Goal: Information Seeking & Learning: Learn about a topic

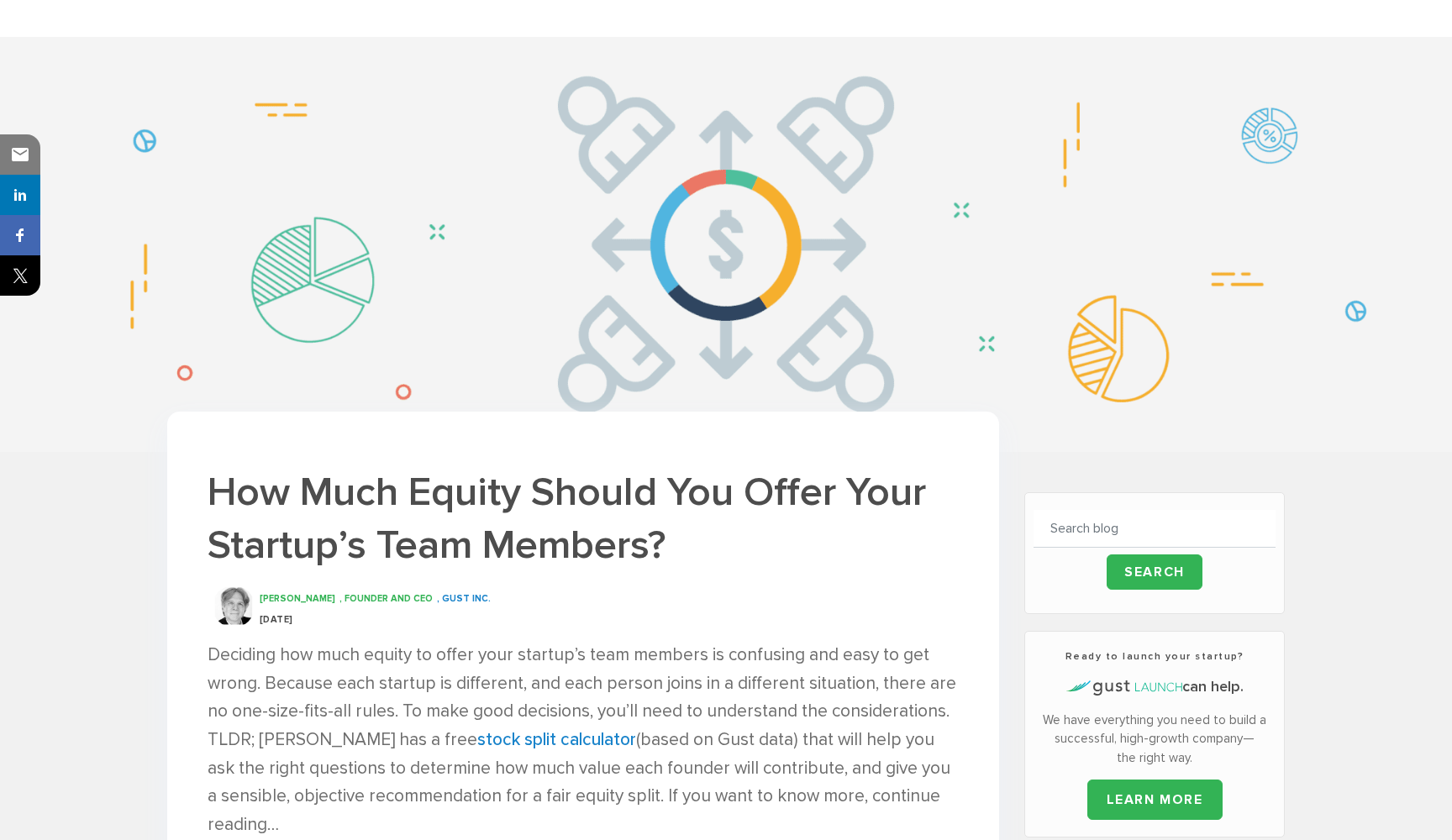
scroll to position [90, 0]
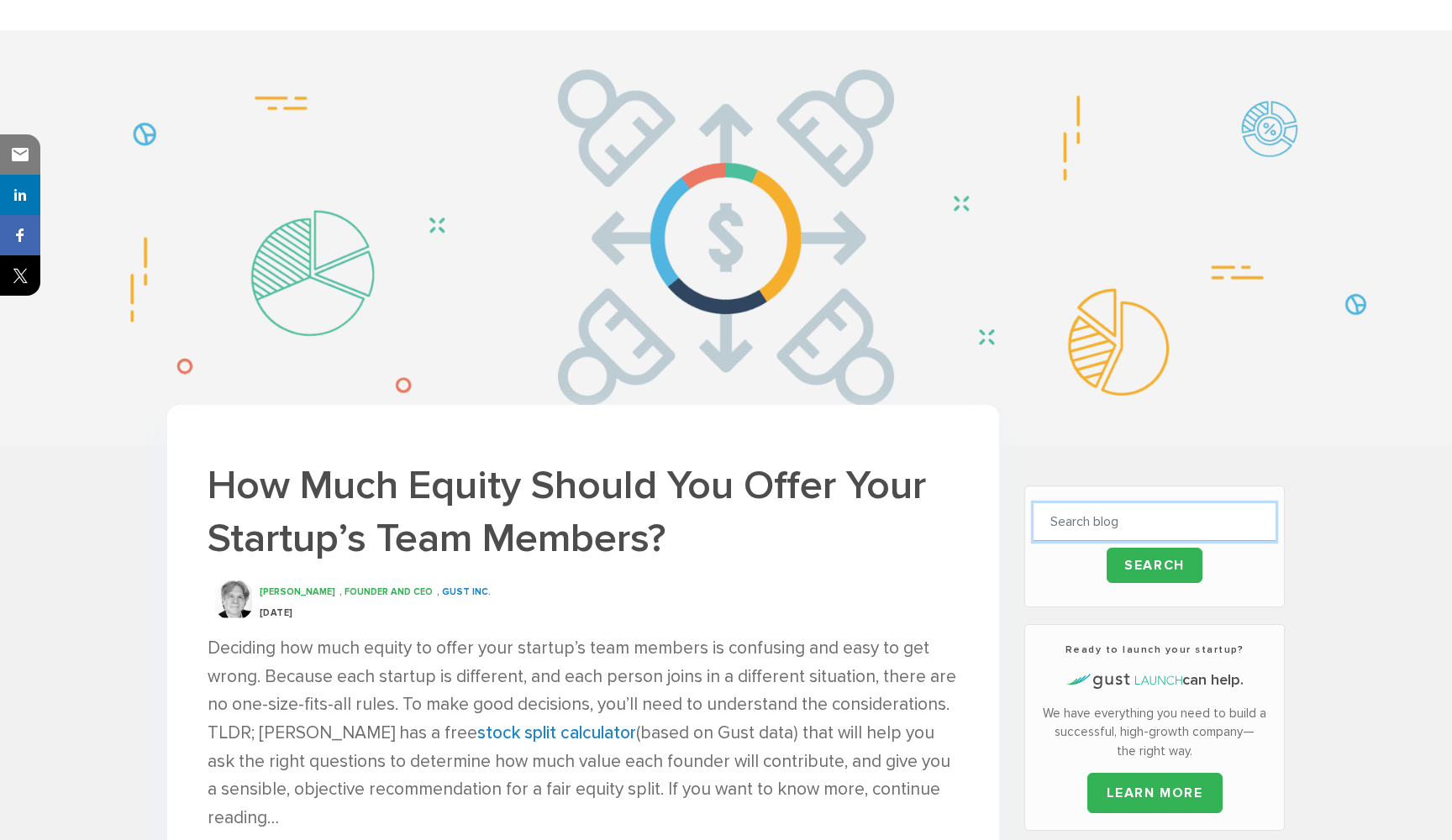
click at [1145, 525] on input "text" at bounding box center [1154, 522] width 242 height 37
type input "salary"
click at [1153, 565] on input "Search" at bounding box center [1155, 566] width 96 height 35
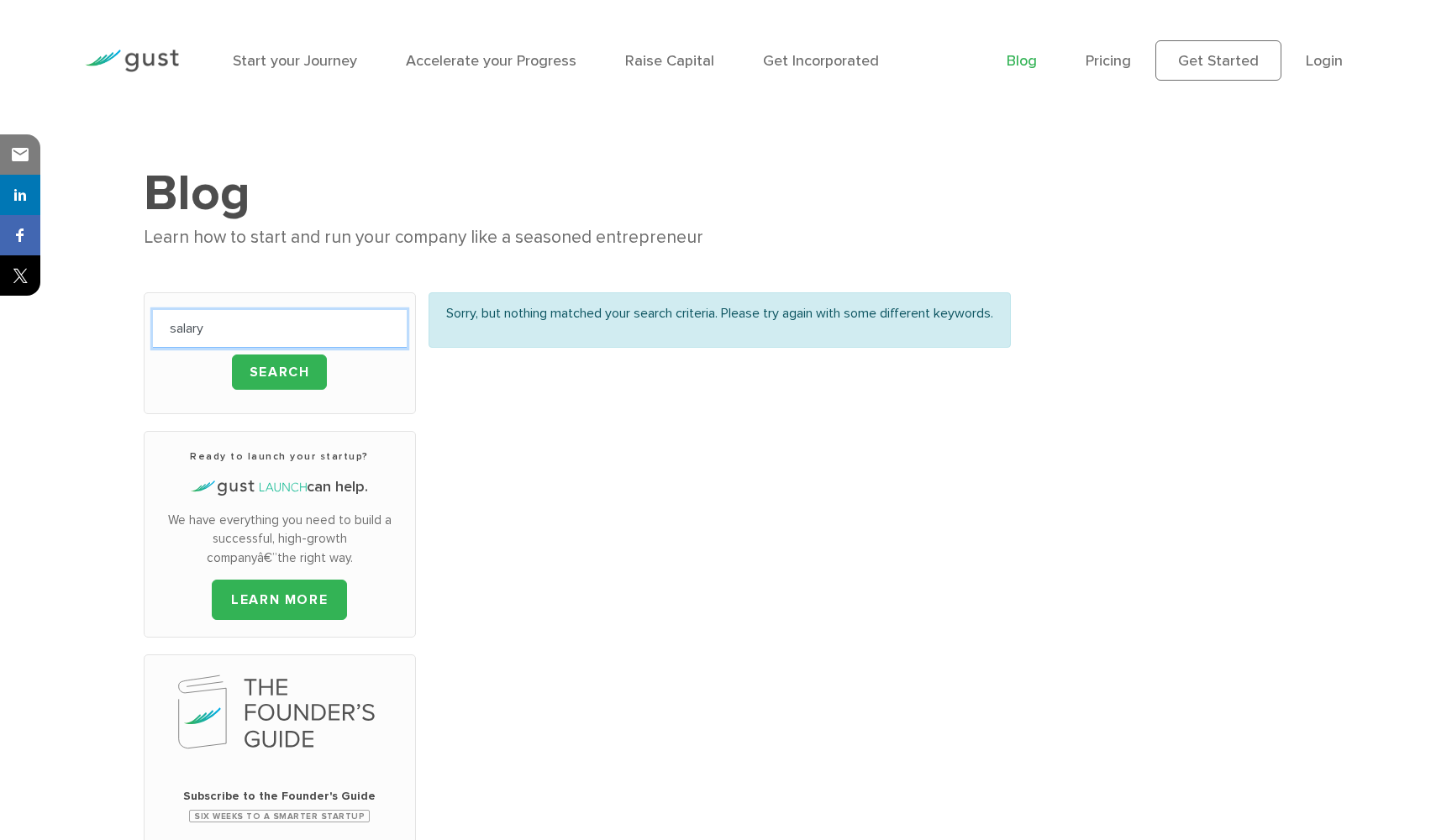
drag, startPoint x: 274, startPoint y: 318, endPoint x: 142, endPoint y: 305, distance: 132.6
click at [142, 305] on div "salary Search Ready to launch your startup? can help. LEARN MORE " *" at bounding box center [279, 748] width 298 height 910
type input "wage"
click at [279, 371] on input "Search" at bounding box center [280, 372] width 96 height 35
click at [269, 381] on input "Search" at bounding box center [280, 372] width 96 height 35
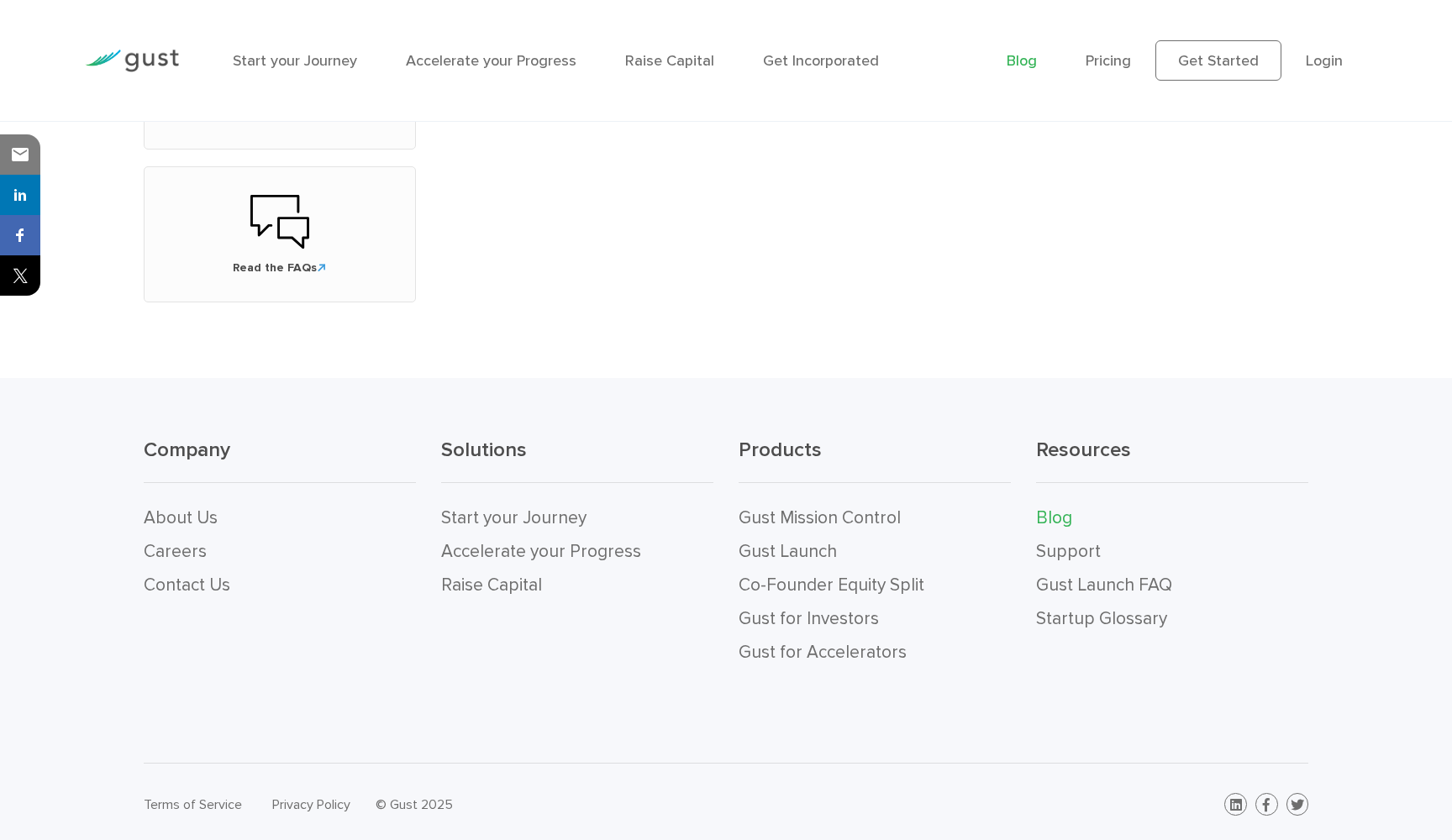
scroll to position [865, 0]
click at [775, 519] on link "Gust Mission Control" at bounding box center [819, 519] width 162 height 21
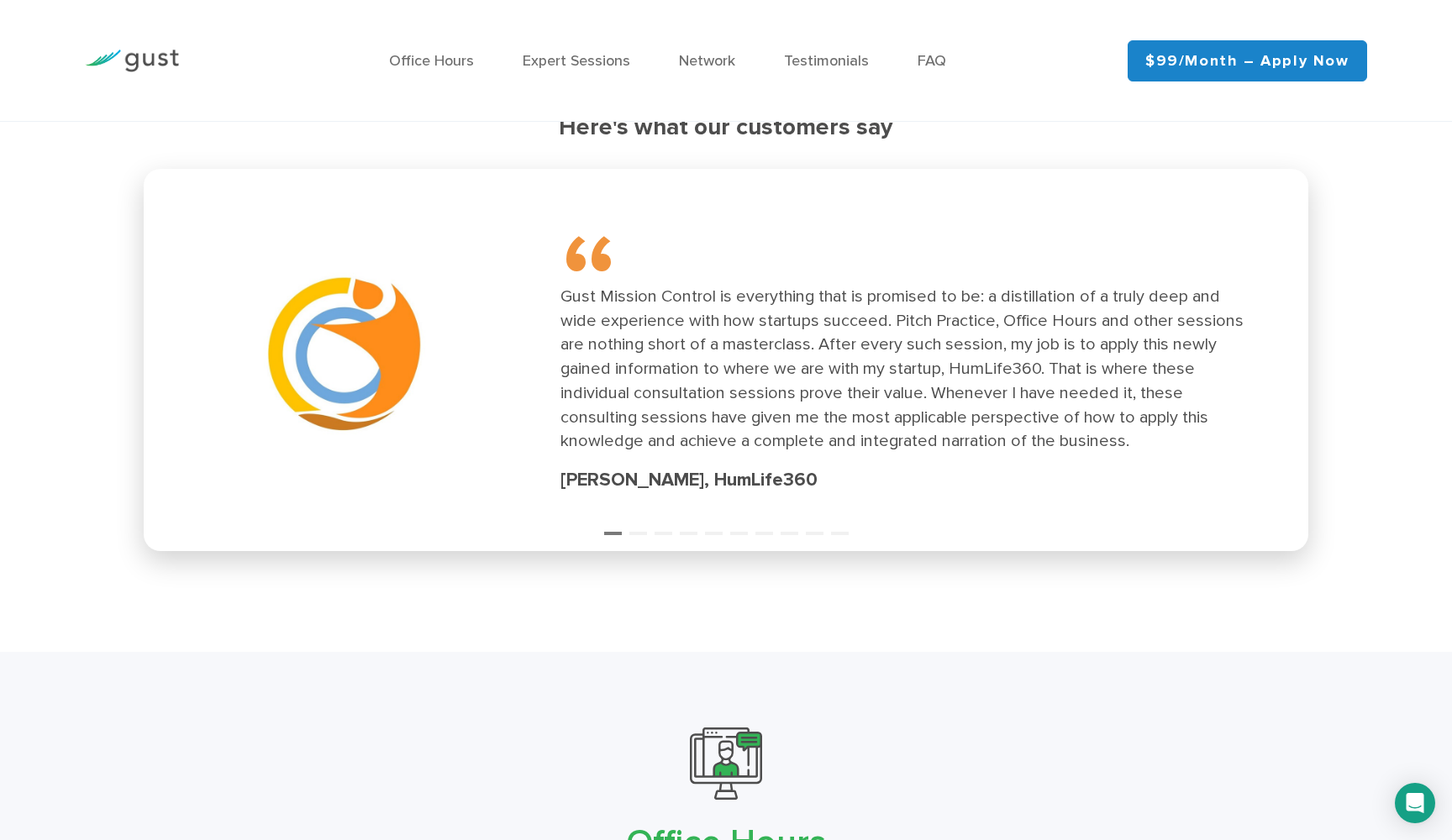
scroll to position [2228, 0]
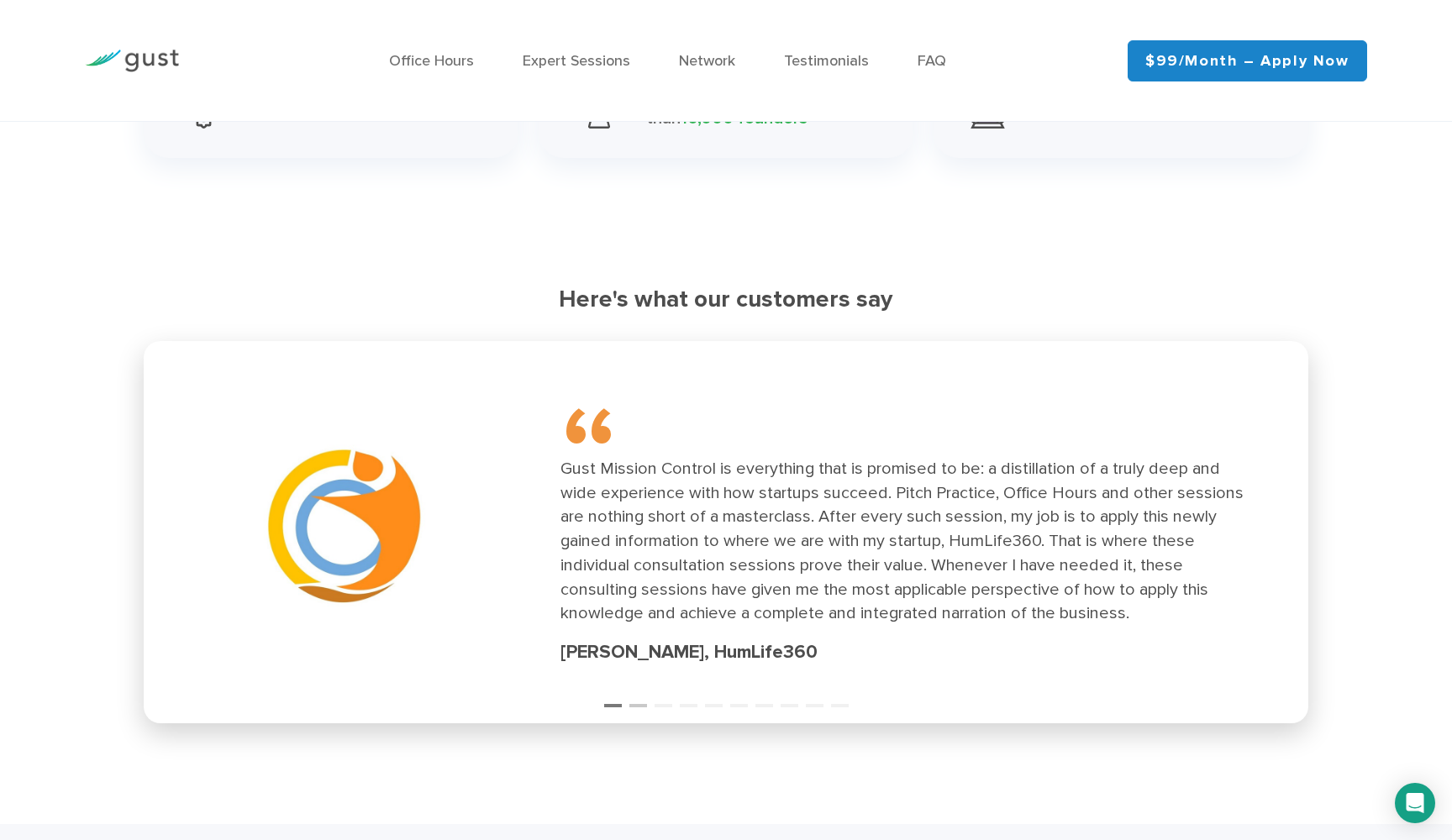
click at [631, 694] on button "2" at bounding box center [638, 698] width 17 height 17
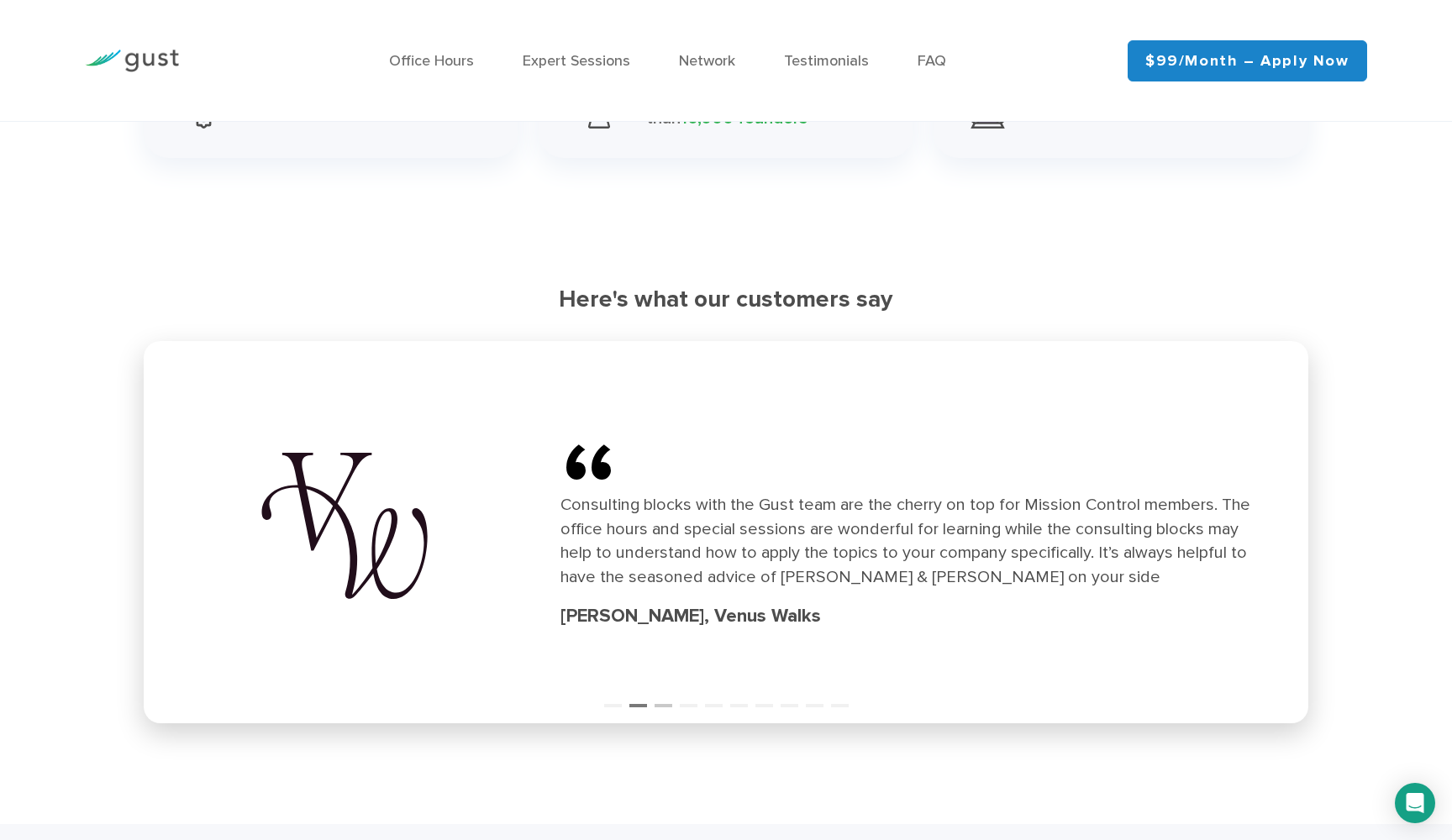
click at [669, 691] on button "3" at bounding box center [662, 698] width 17 height 17
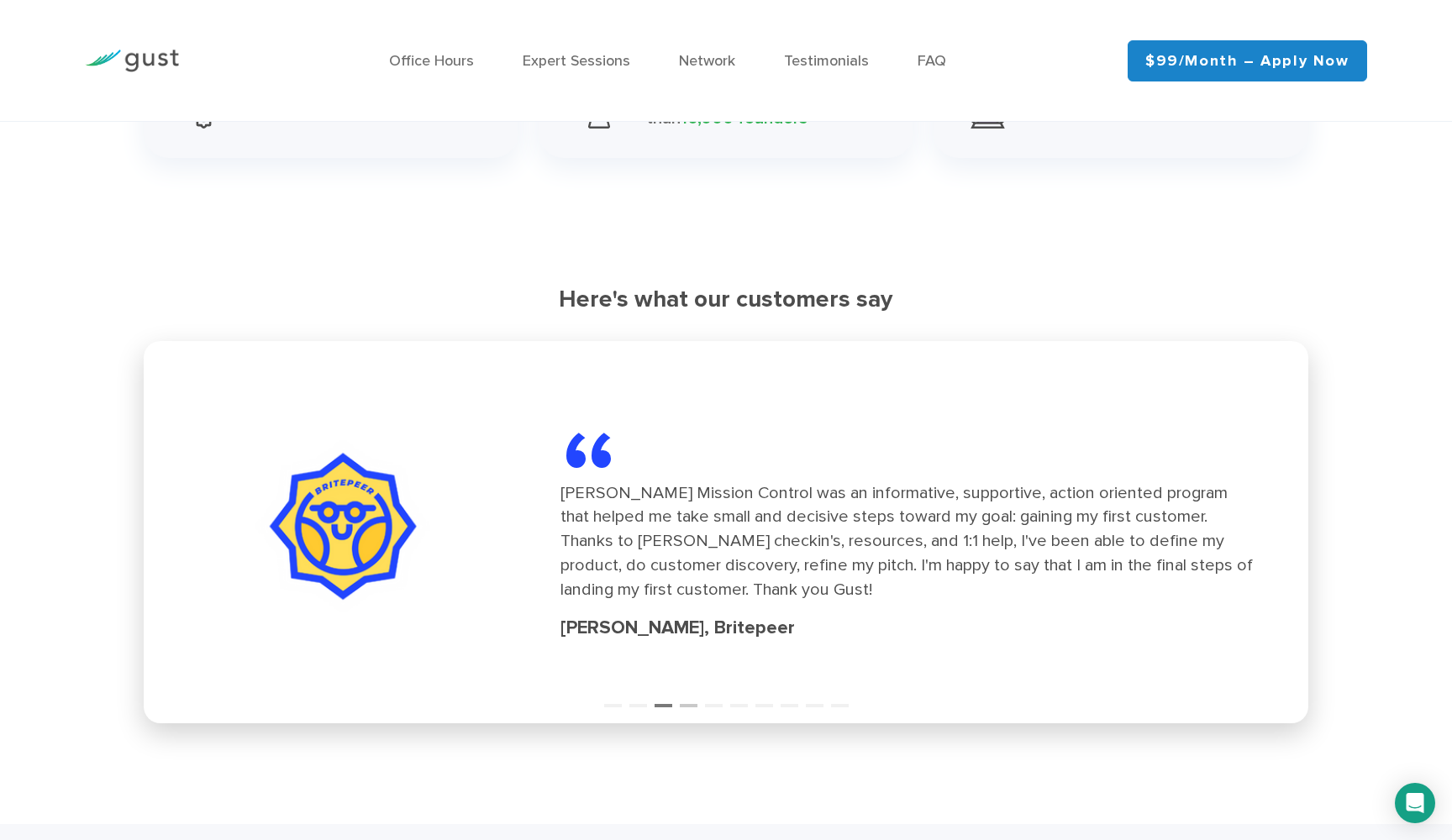
click at [691, 695] on button "4" at bounding box center [688, 698] width 17 height 17
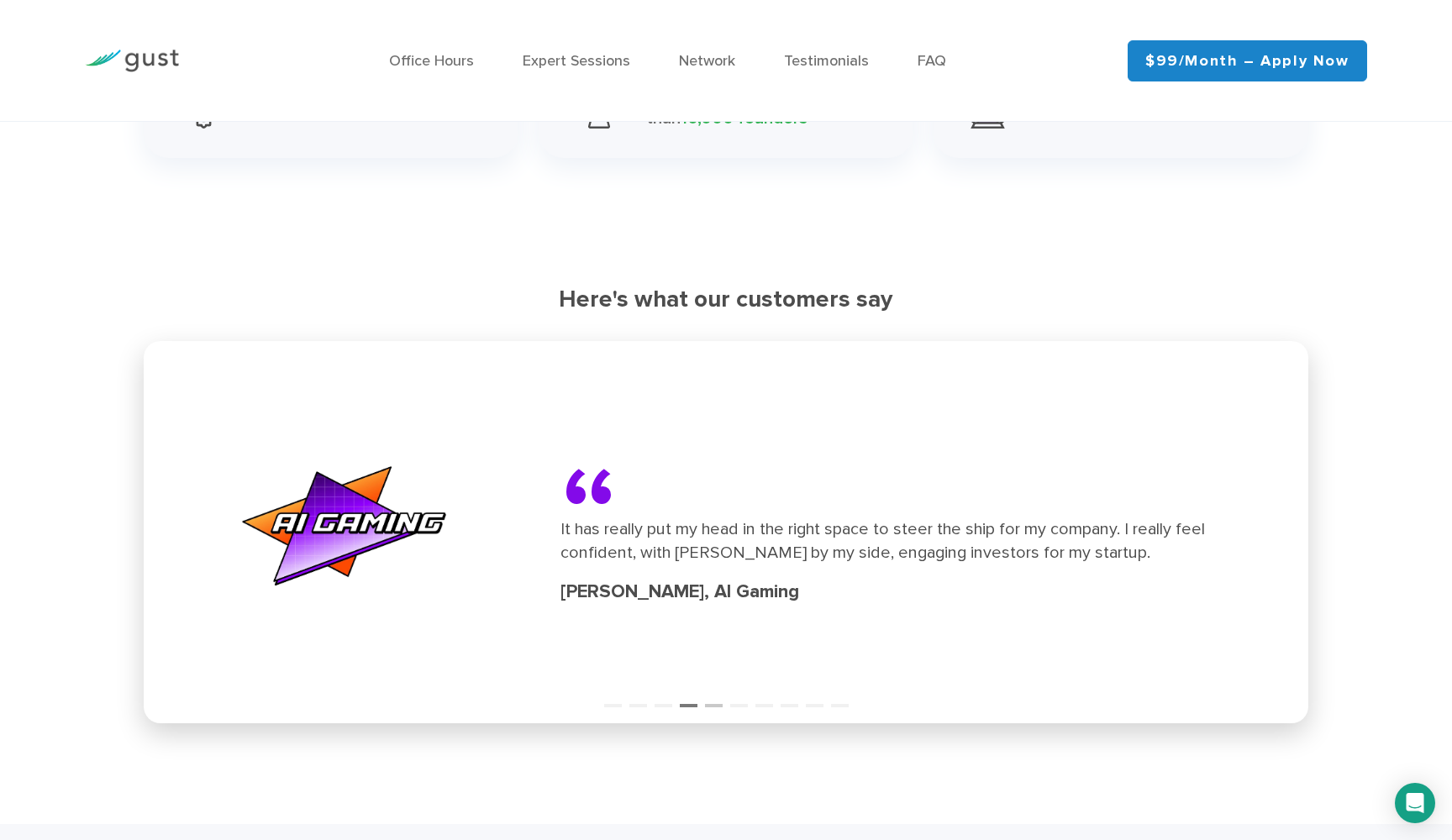
click at [718, 695] on button "5" at bounding box center [713, 698] width 17 height 17
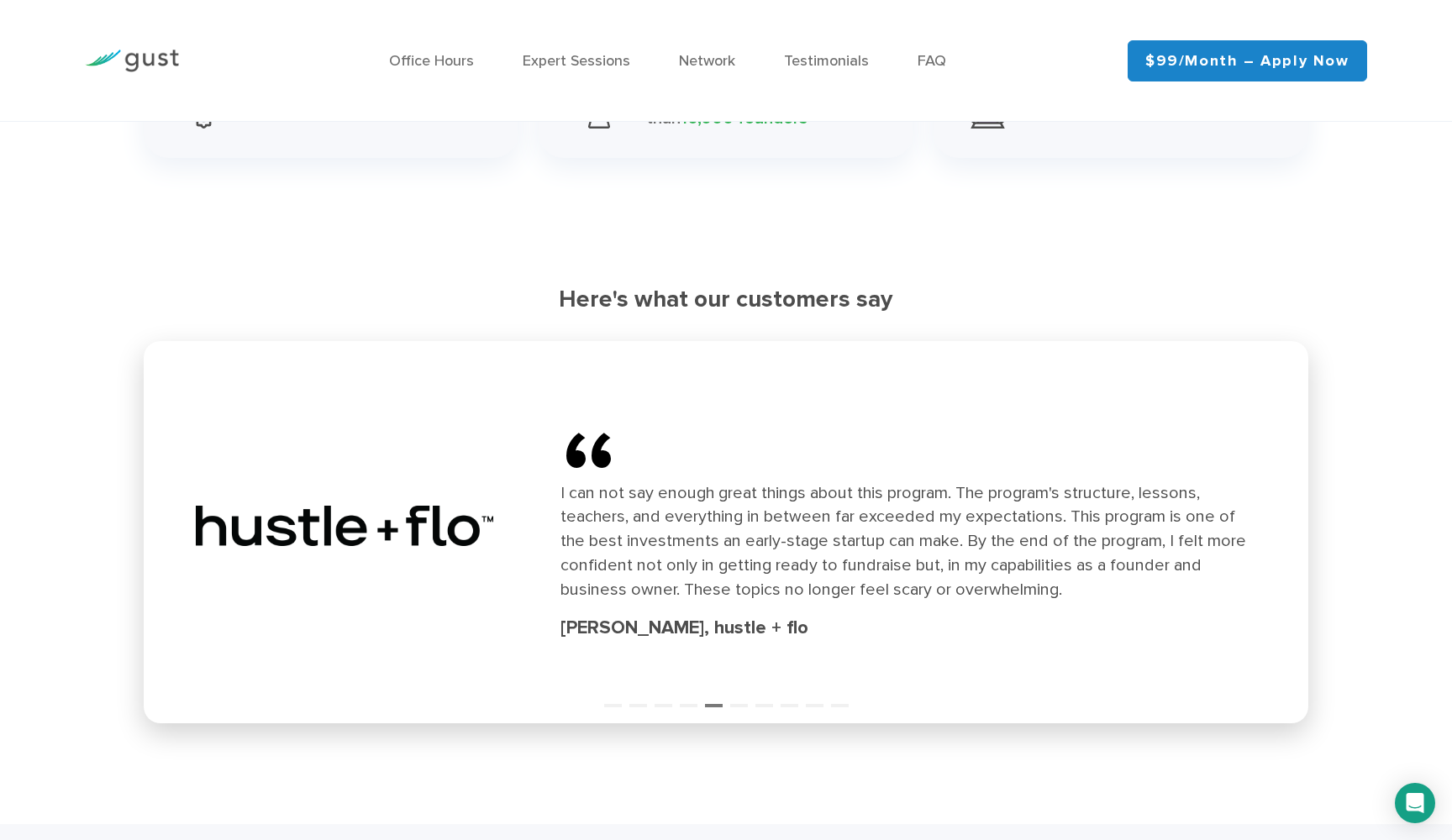
click at [749, 696] on ul "1 2 3 4 5 6 7 8 9 10" at bounding box center [726, 695] width 1165 height 23
click at [743, 697] on button "6" at bounding box center [738, 698] width 17 height 17
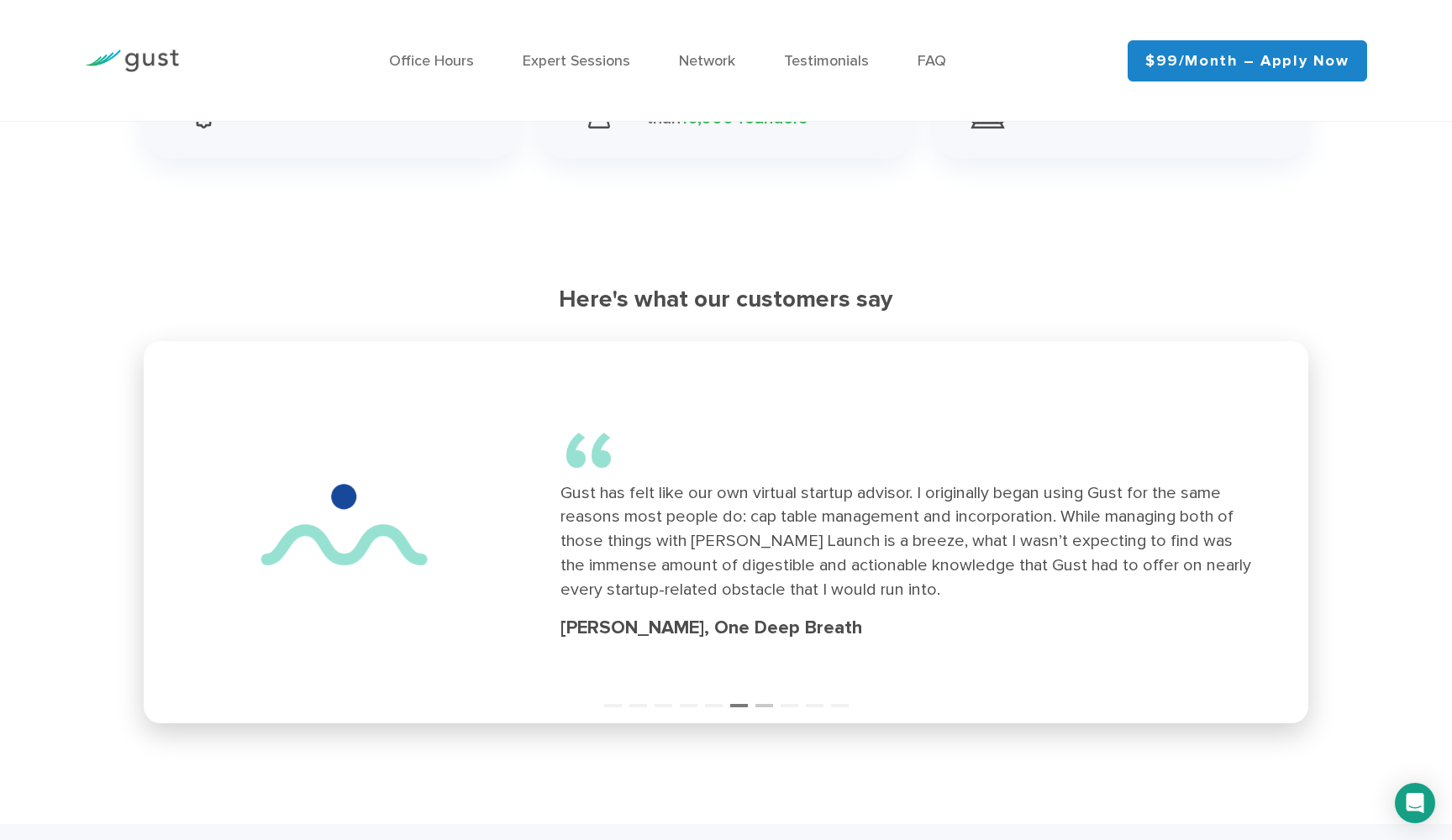
click at [766, 697] on button "7" at bounding box center [763, 698] width 17 height 17
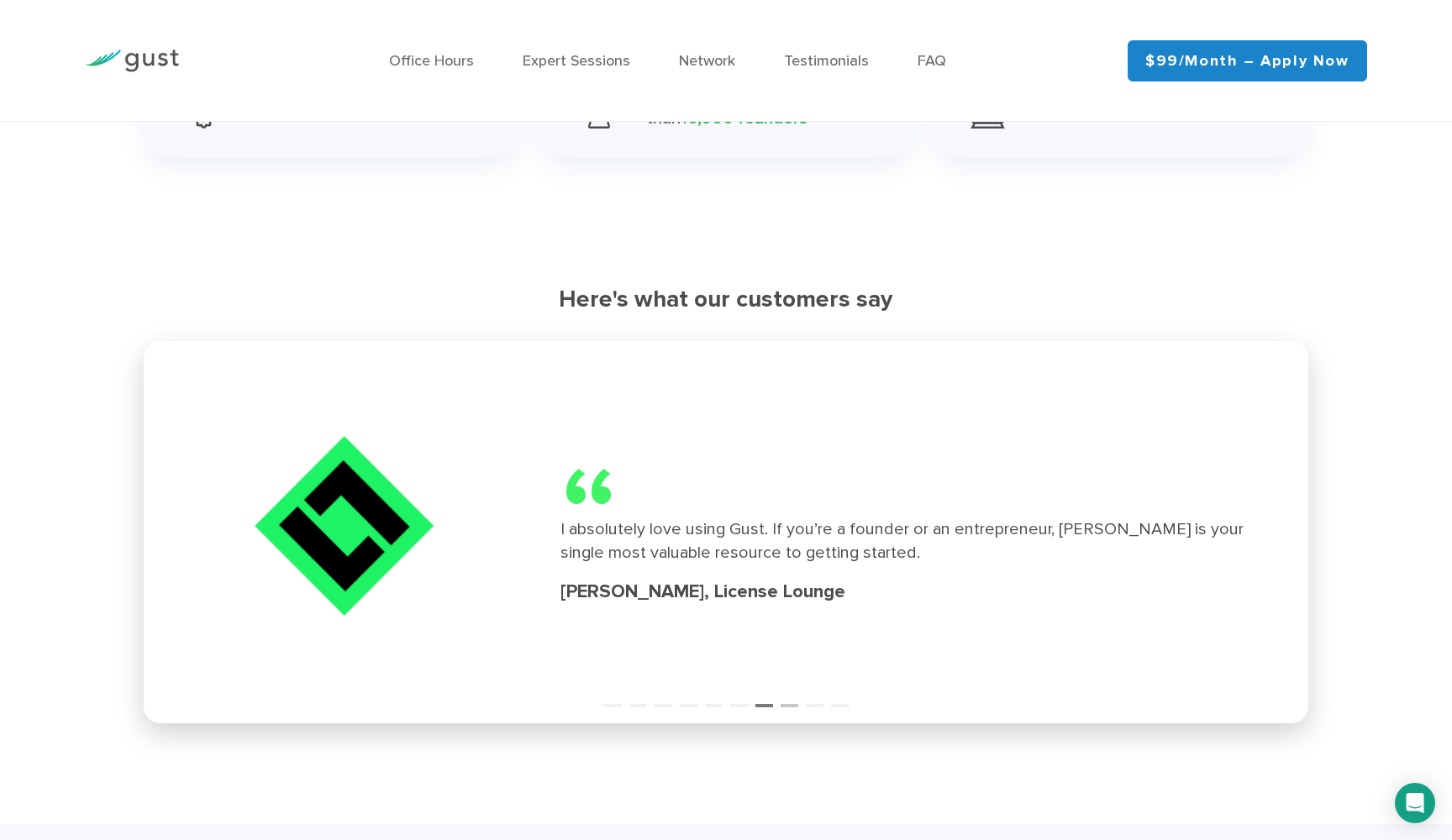
click at [797, 698] on button "8" at bounding box center [789, 698] width 17 height 17
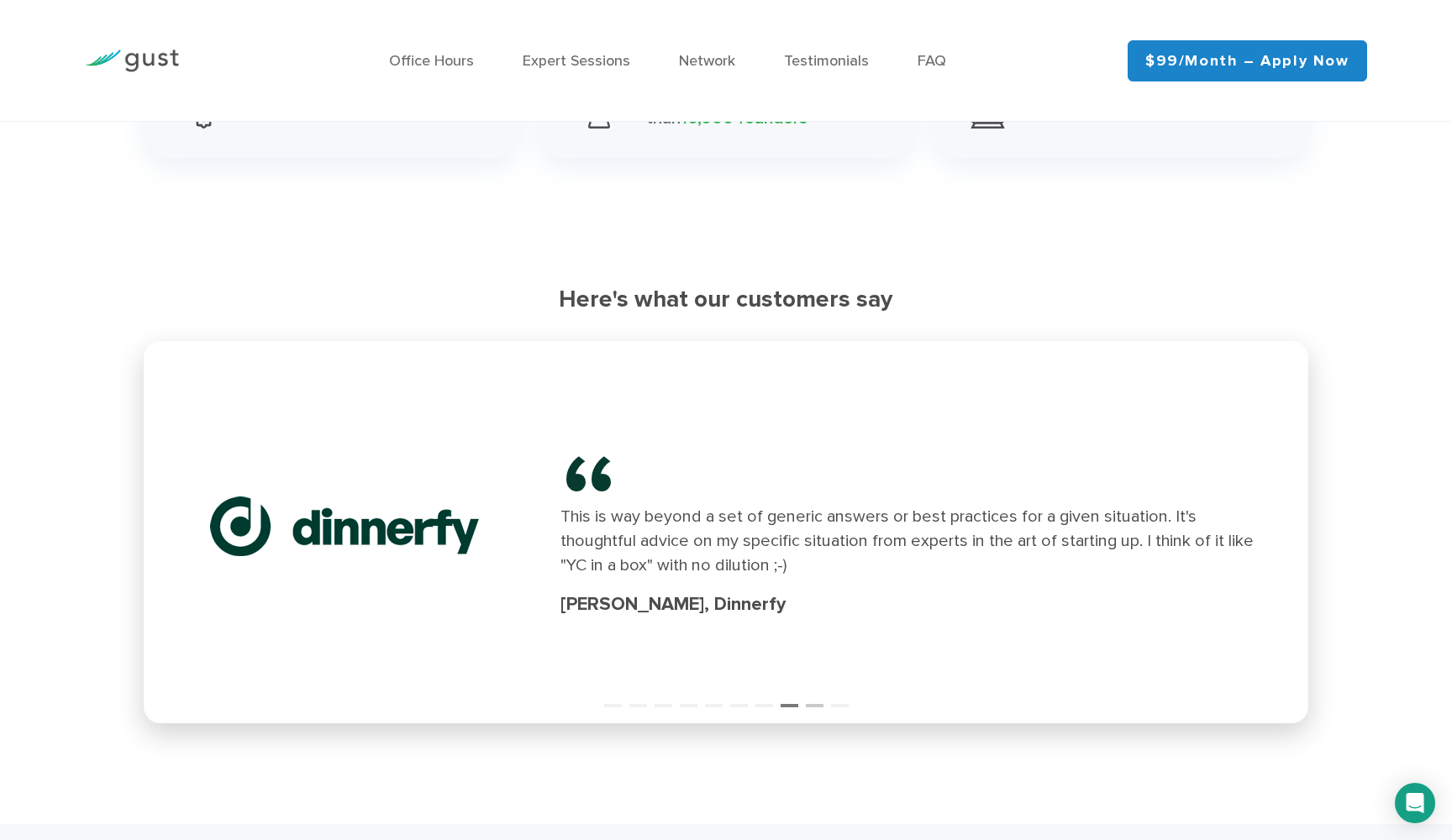
click at [822, 695] on button "9" at bounding box center [813, 698] width 17 height 17
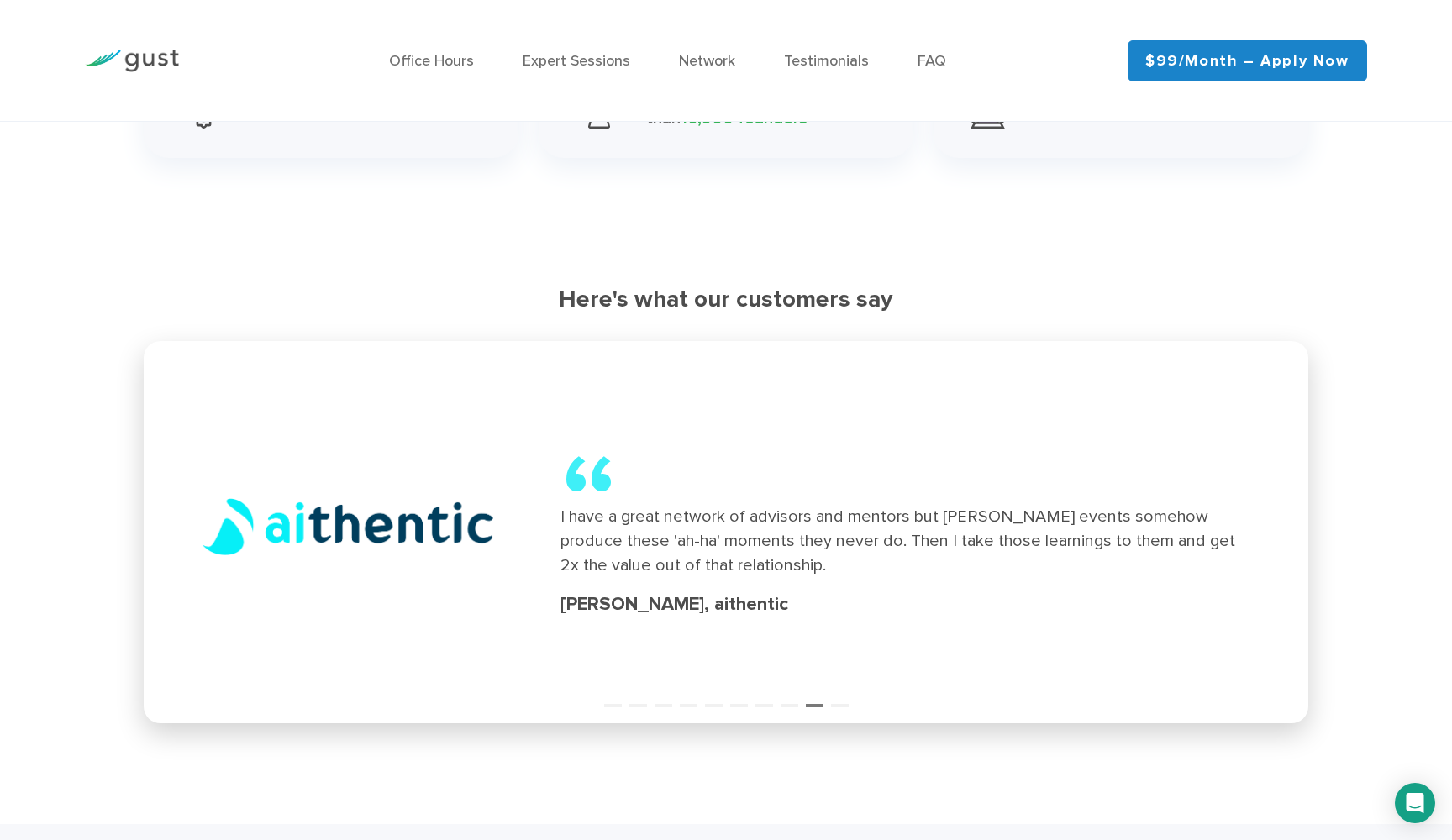
click at [850, 697] on ul "1 2 3 4 5 6 7 8 9 10" at bounding box center [726, 695] width 1165 height 23
click at [844, 700] on button "10" at bounding box center [839, 698] width 17 height 17
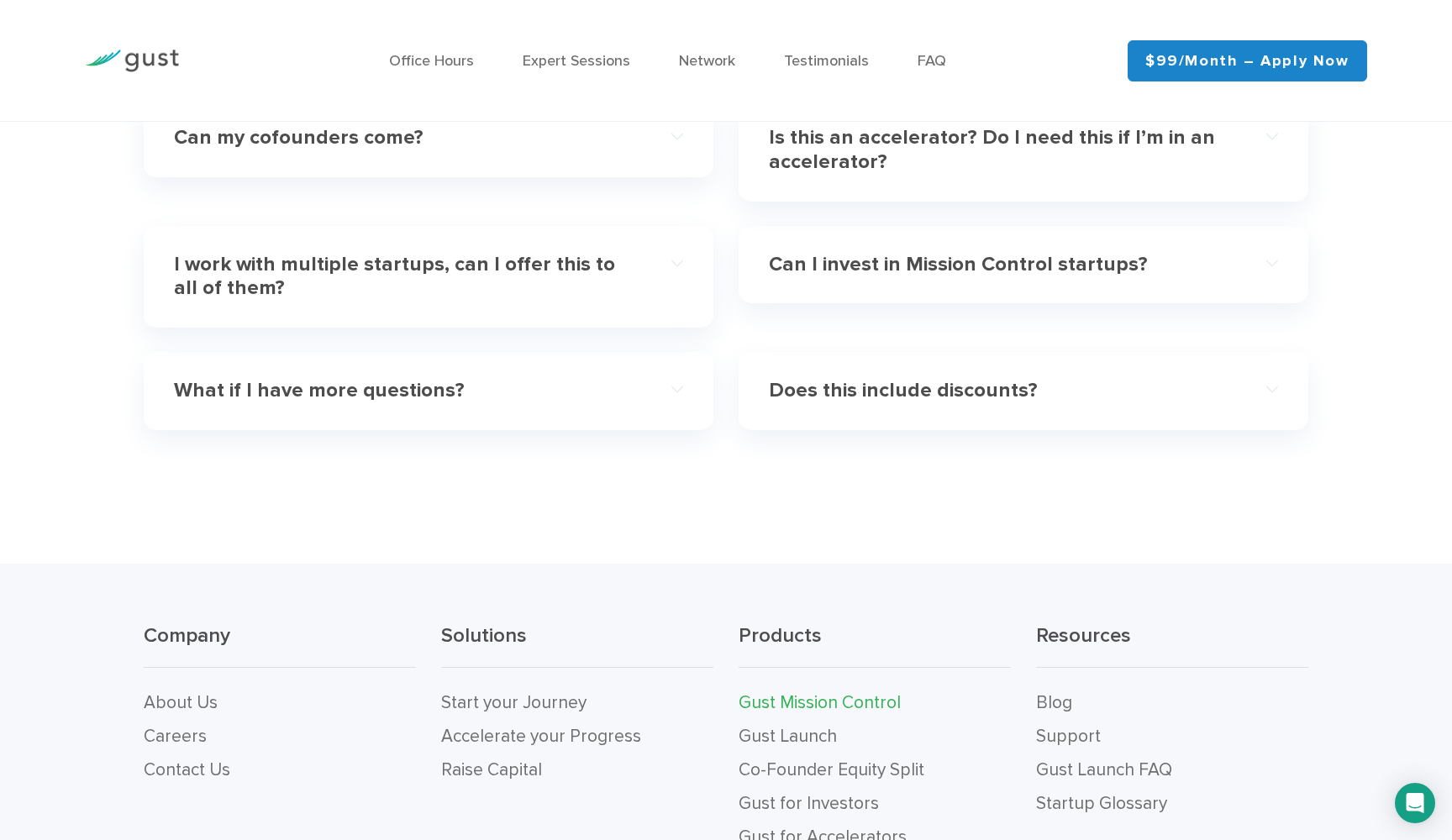
scroll to position [5326, 0]
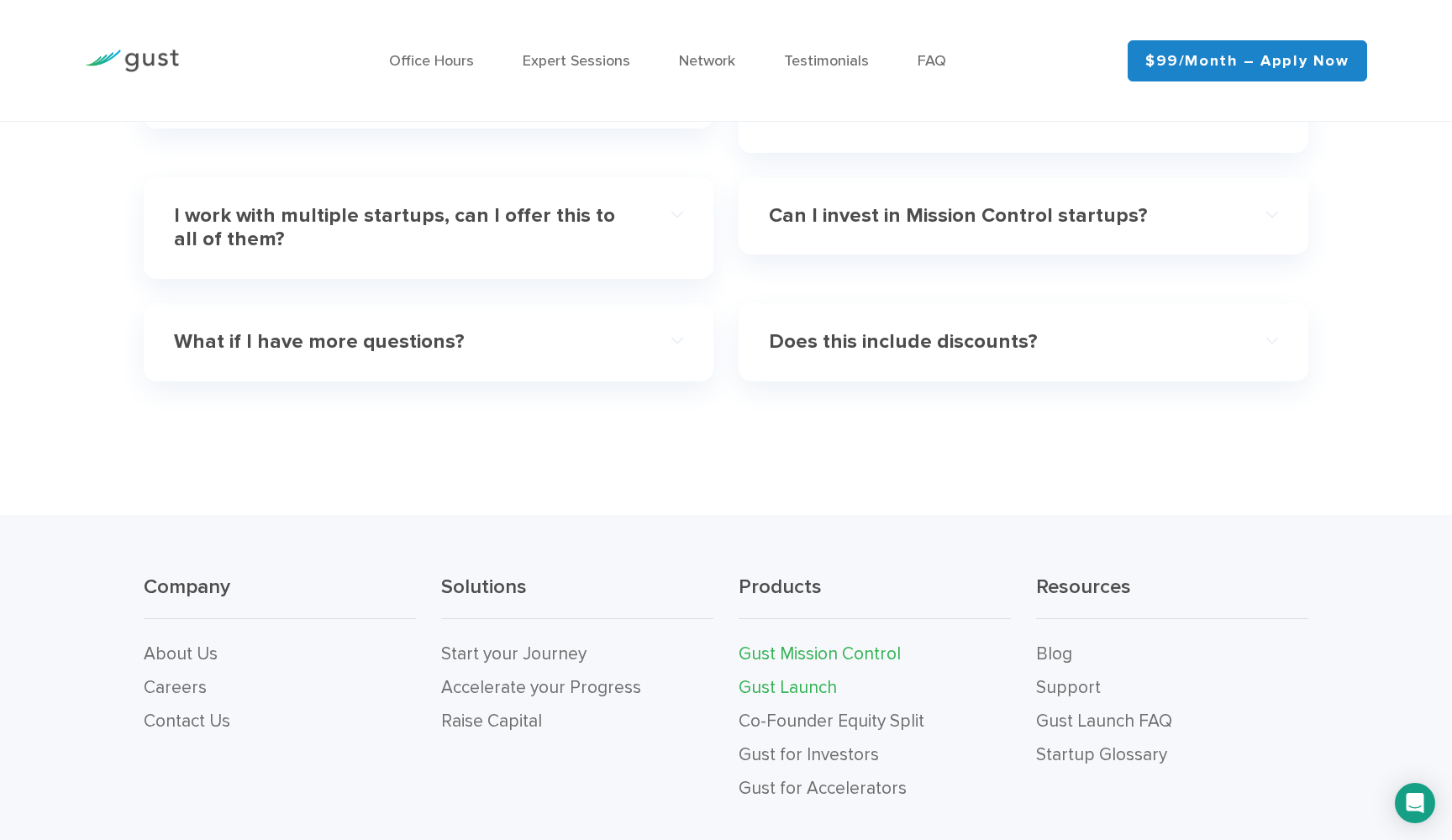
click at [804, 677] on link "Gust Launch" at bounding box center [788, 687] width 98 height 21
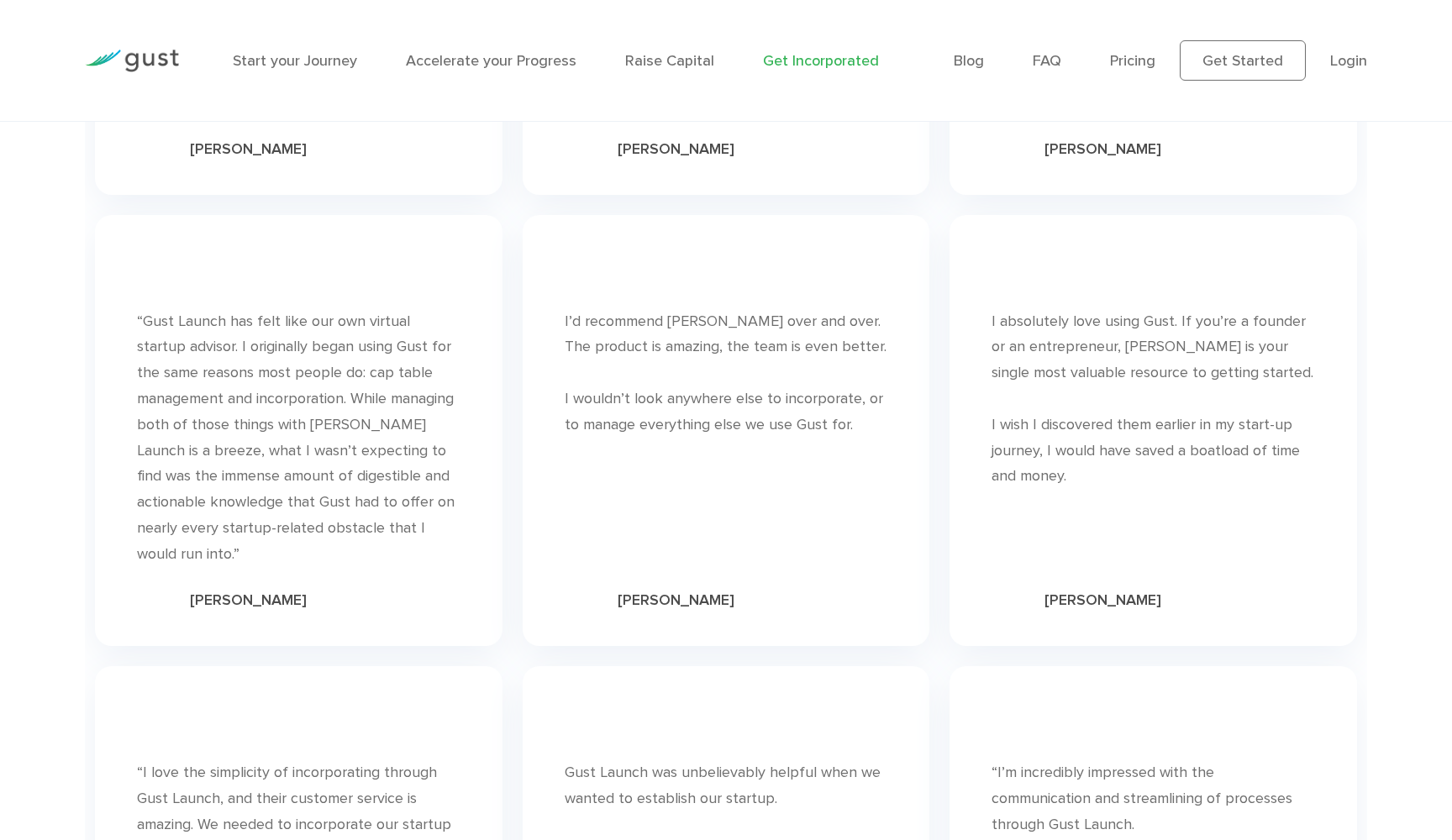
scroll to position [10264, 0]
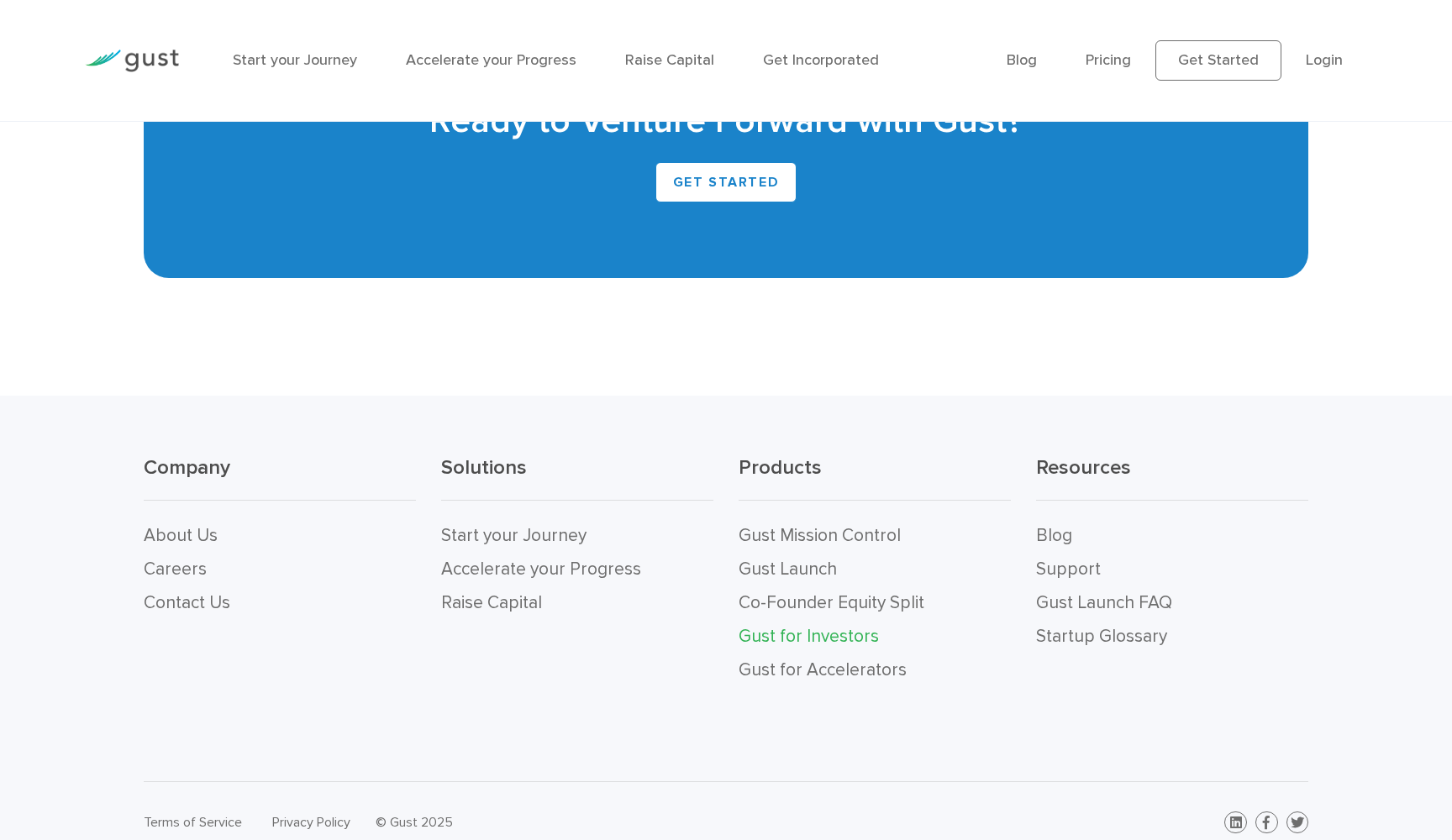
scroll to position [4445, 0]
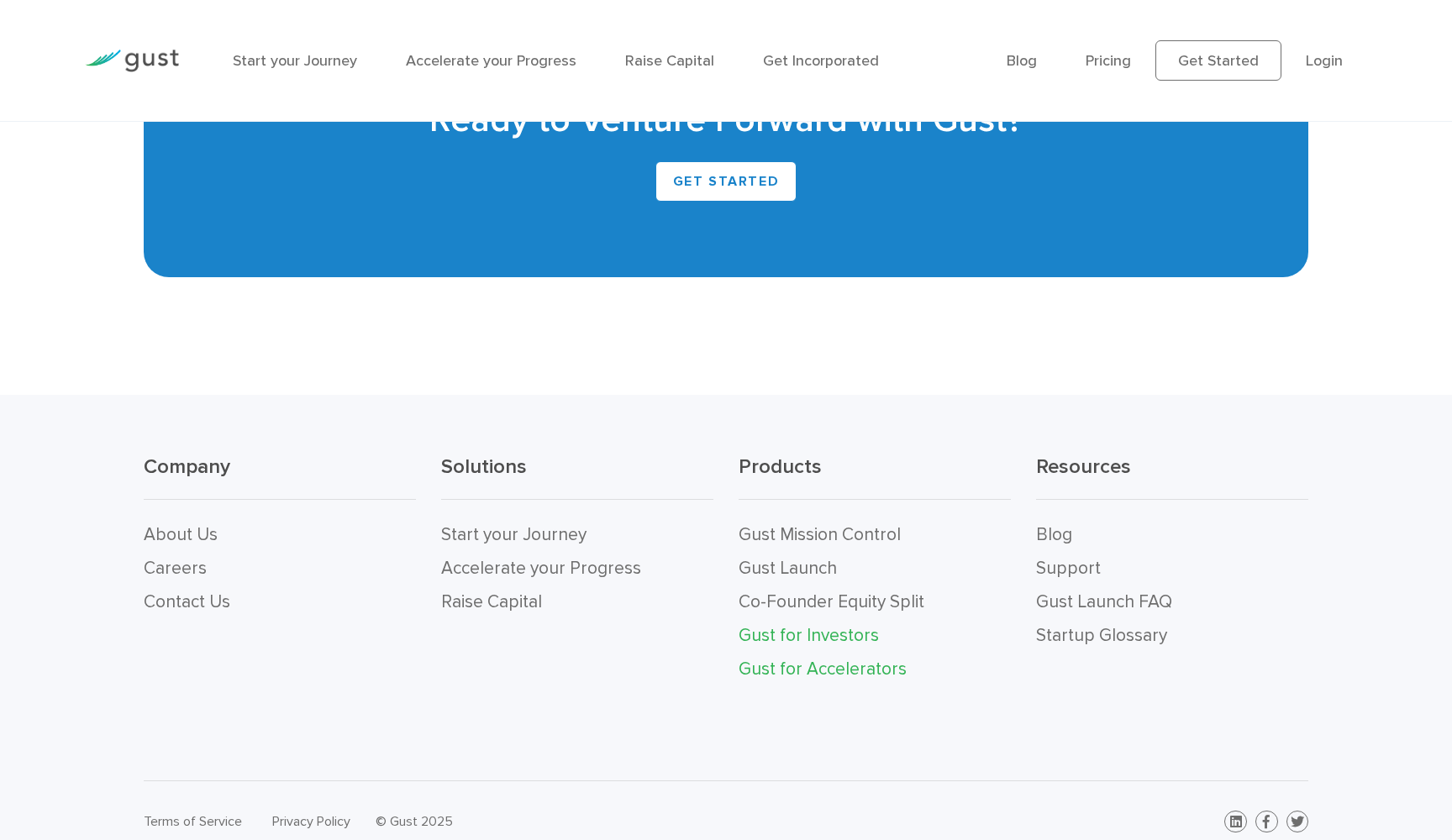
click at [808, 659] on link "Gust for Accelerators" at bounding box center [822, 669] width 168 height 21
